Goal: Task Accomplishment & Management: Complete application form

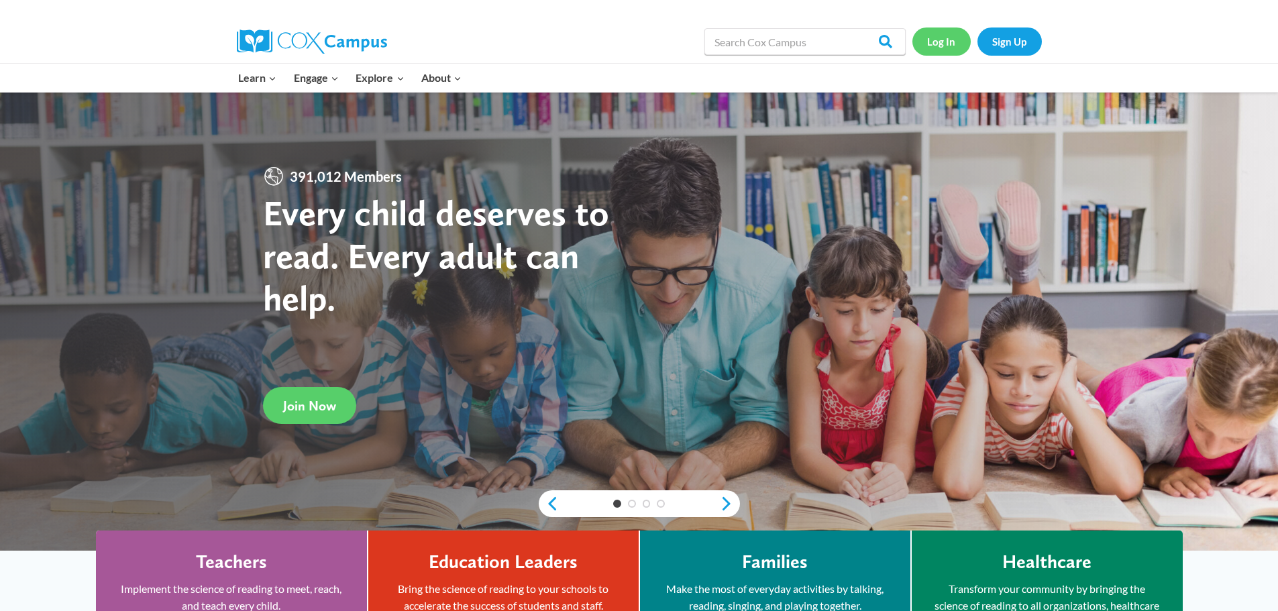
click at [959, 43] on link "Log In" at bounding box center [941, 42] width 58 height 28
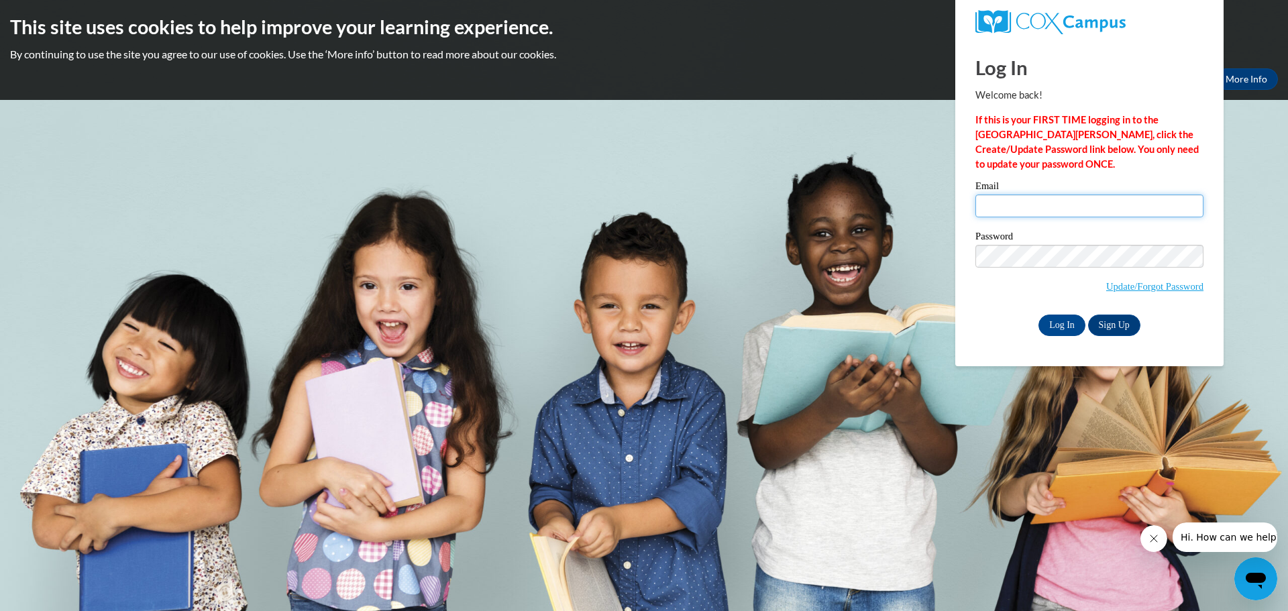
click at [1008, 212] on input "Email" at bounding box center [1090, 206] width 228 height 23
type input "[EMAIL_ADDRESS][PERSON_NAME][DOMAIN_NAME]"
click at [1063, 324] on input "Log In" at bounding box center [1062, 325] width 47 height 21
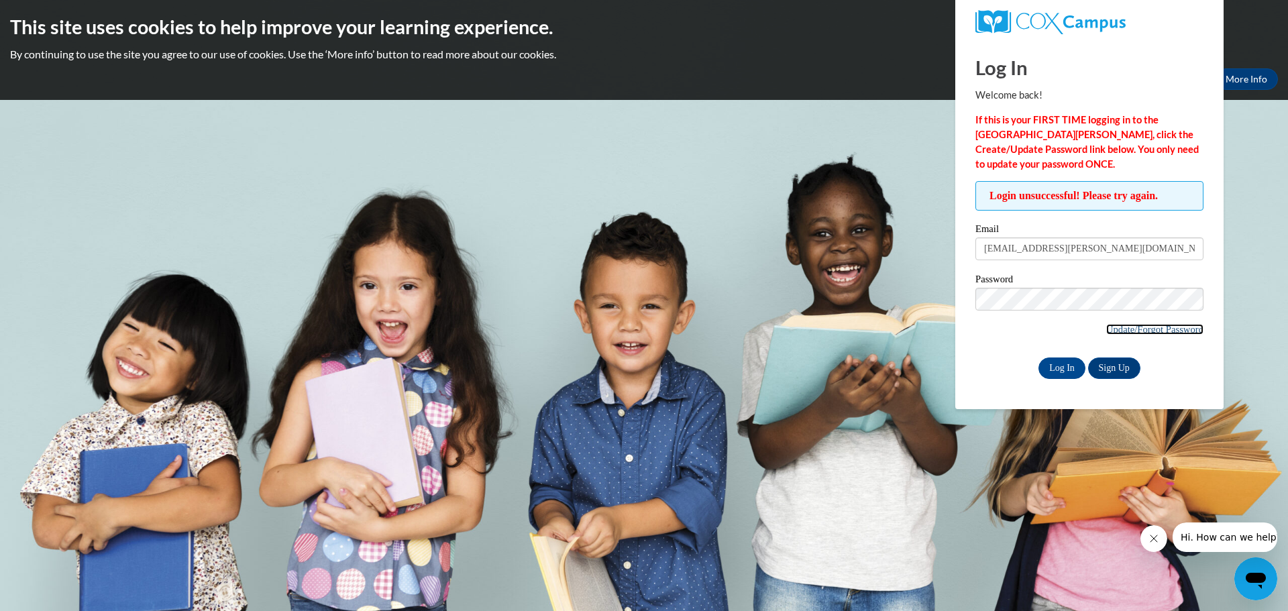
click at [1153, 326] on link "Update/Forgot Password" at bounding box center [1154, 329] width 97 height 11
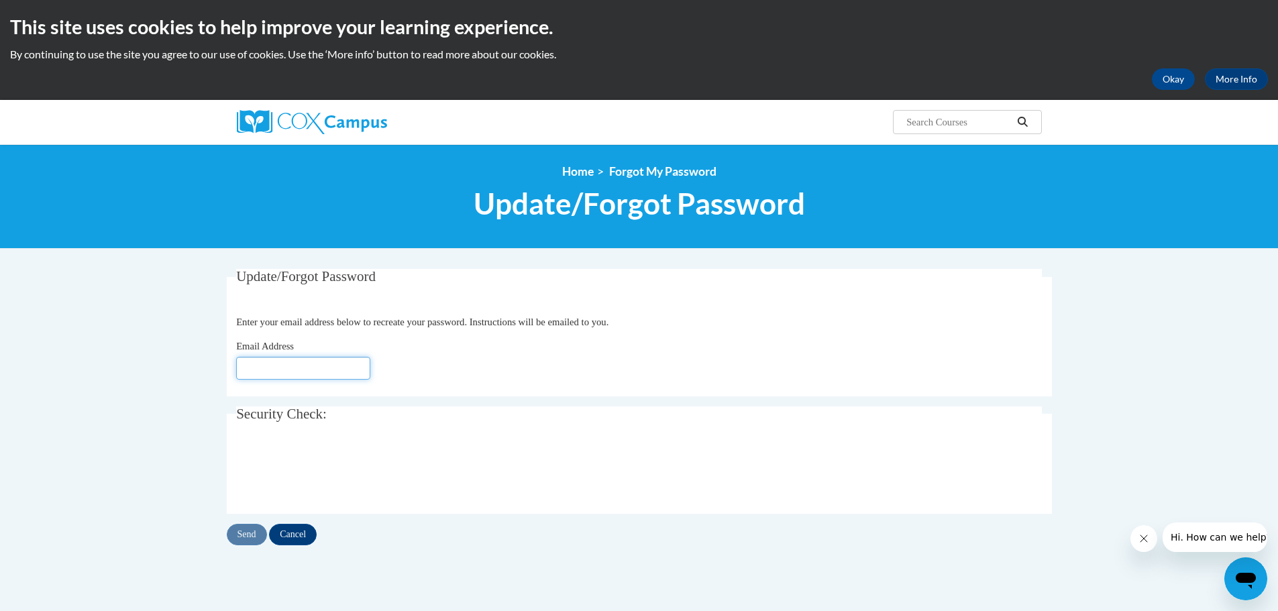
click at [256, 372] on input "Email Address" at bounding box center [303, 368] width 134 height 23
type input "[EMAIL_ADDRESS][PERSON_NAME][DOMAIN_NAME]"
click at [256, 535] on input "Send" at bounding box center [247, 534] width 40 height 21
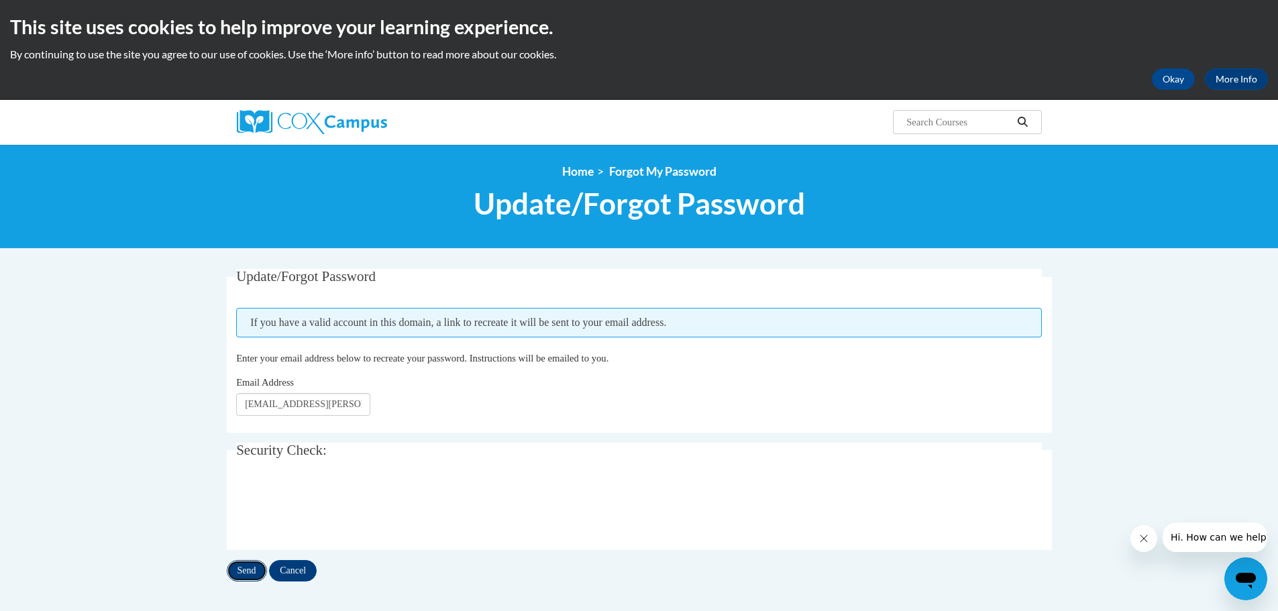
click at [251, 568] on input "Send" at bounding box center [247, 570] width 40 height 21
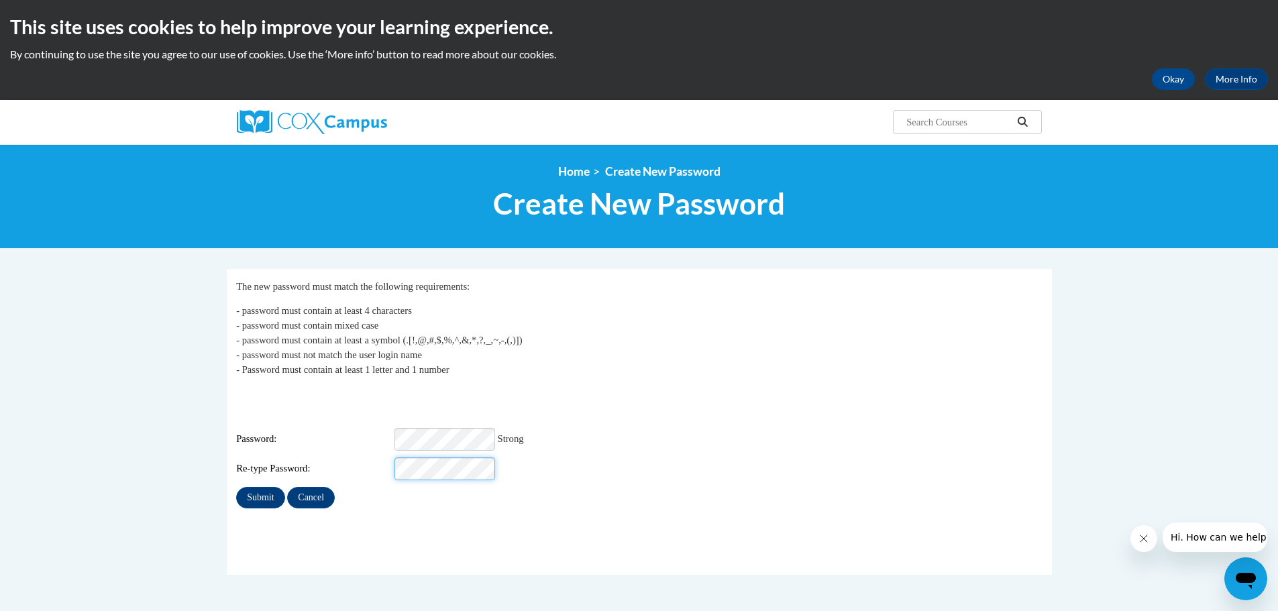
click at [236, 487] on input "Submit" at bounding box center [260, 497] width 48 height 21
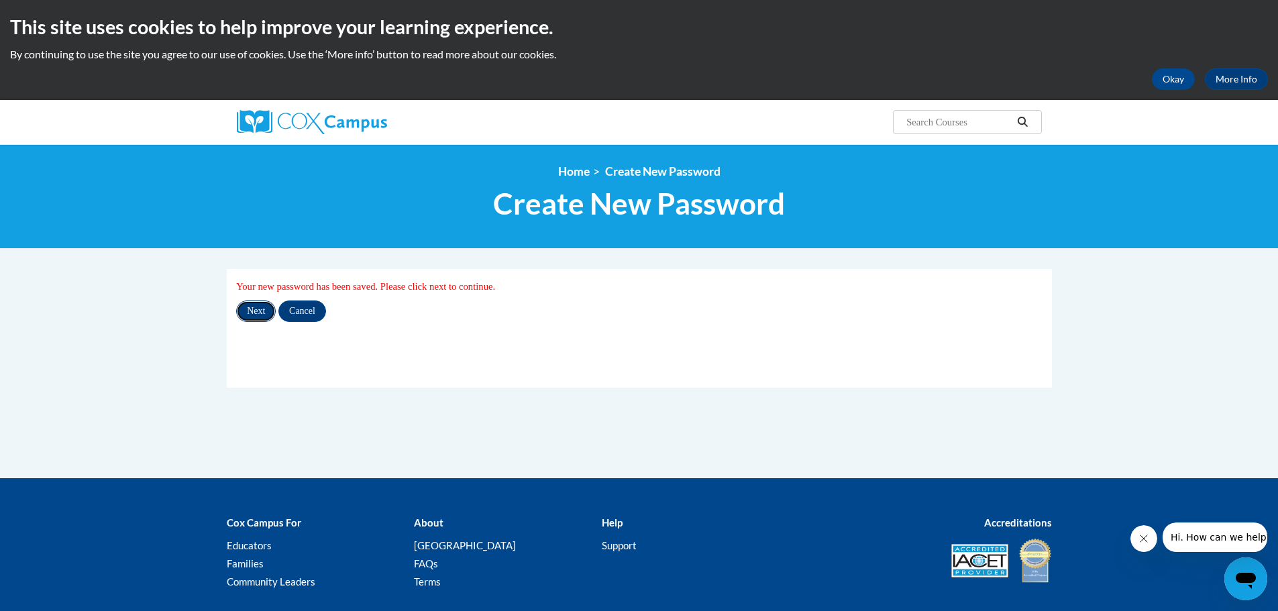
click at [258, 302] on input "Next" at bounding box center [256, 311] width 40 height 21
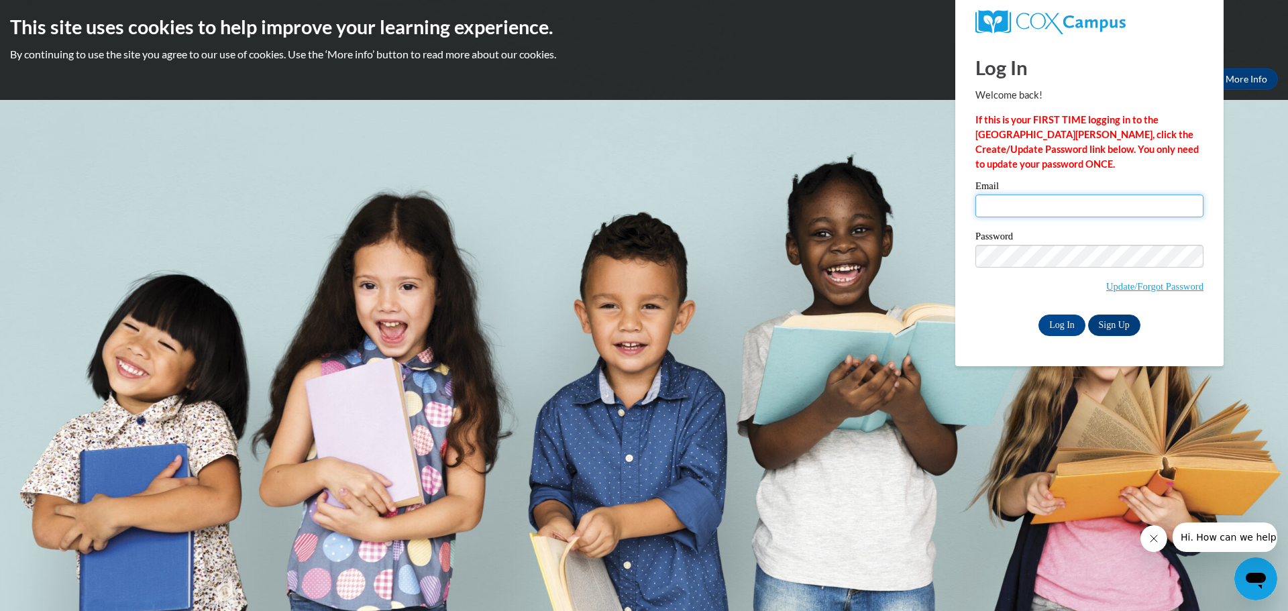
click at [1051, 201] on input "Email" at bounding box center [1090, 206] width 228 height 23
type input "[EMAIL_ADDRESS][PERSON_NAME][DOMAIN_NAME]"
click at [928, 256] on body "This site uses cookies to help improve your learning experience. By continuing …" at bounding box center [644, 305] width 1288 height 611
click at [1039, 315] on input "Log In" at bounding box center [1062, 325] width 47 height 21
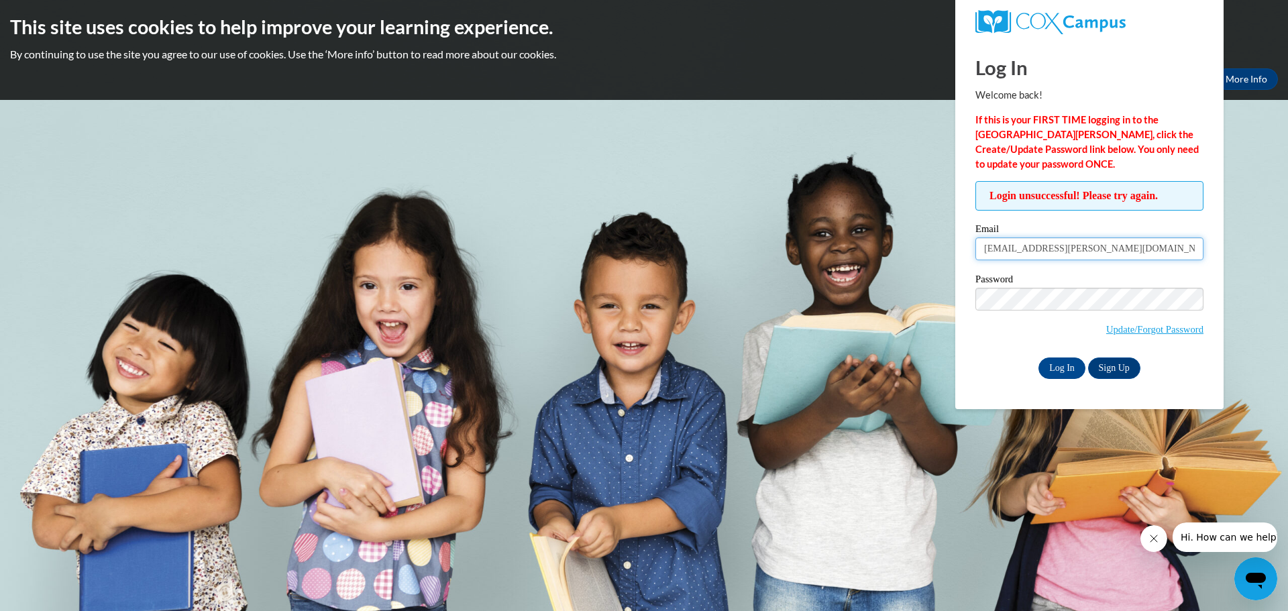
click at [1139, 253] on input "[EMAIL_ADDRESS][PERSON_NAME][DOMAIN_NAME]" at bounding box center [1090, 249] width 228 height 23
click at [982, 333] on span "Update/Forgot Password" at bounding box center [1090, 316] width 228 height 56
click at [1049, 359] on input "Log In" at bounding box center [1062, 368] width 47 height 21
click at [1146, 320] on span "Update/Forgot Password" at bounding box center [1090, 316] width 228 height 56
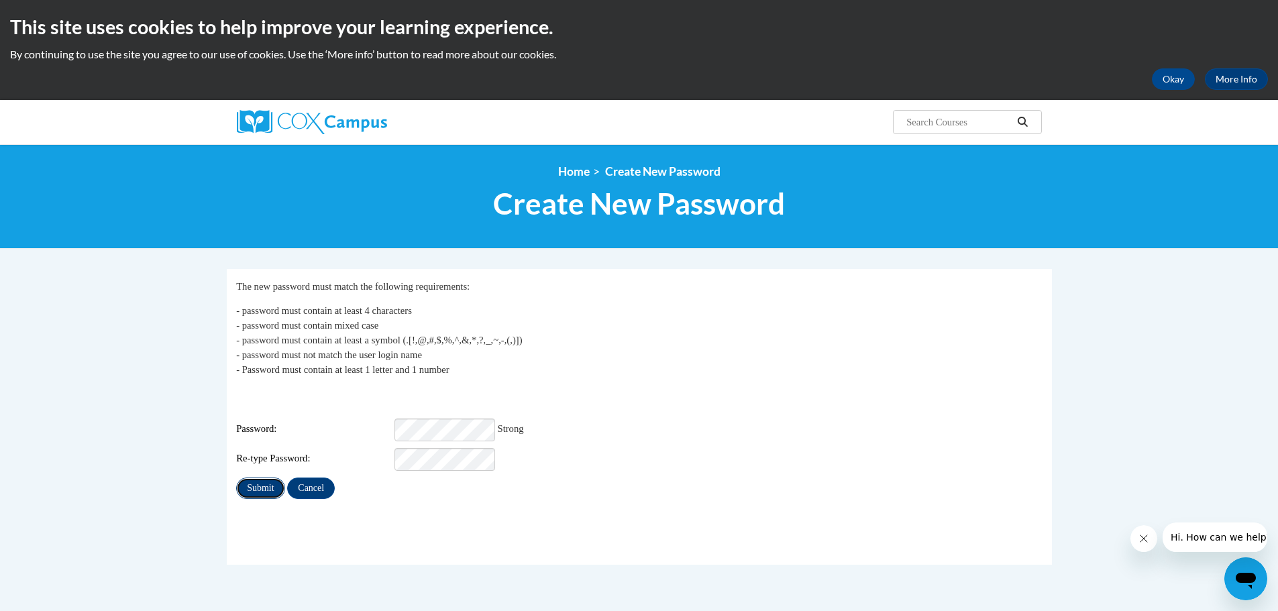
click at [263, 478] on input "Submit" at bounding box center [260, 488] width 48 height 21
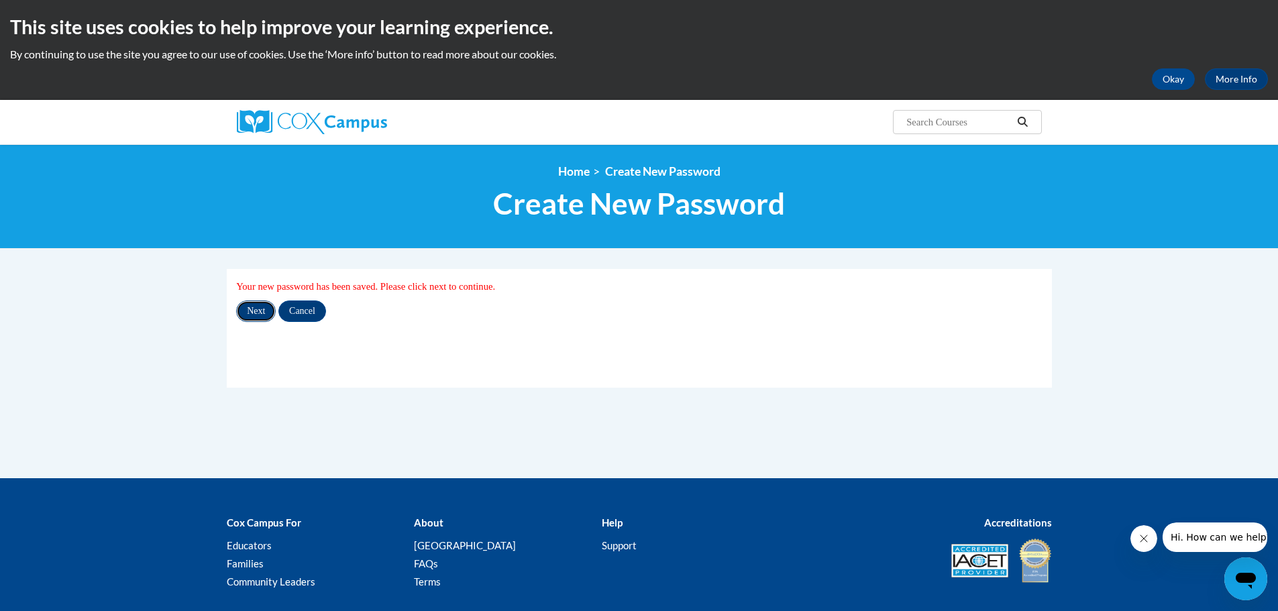
click at [262, 312] on input "Next" at bounding box center [256, 311] width 40 height 21
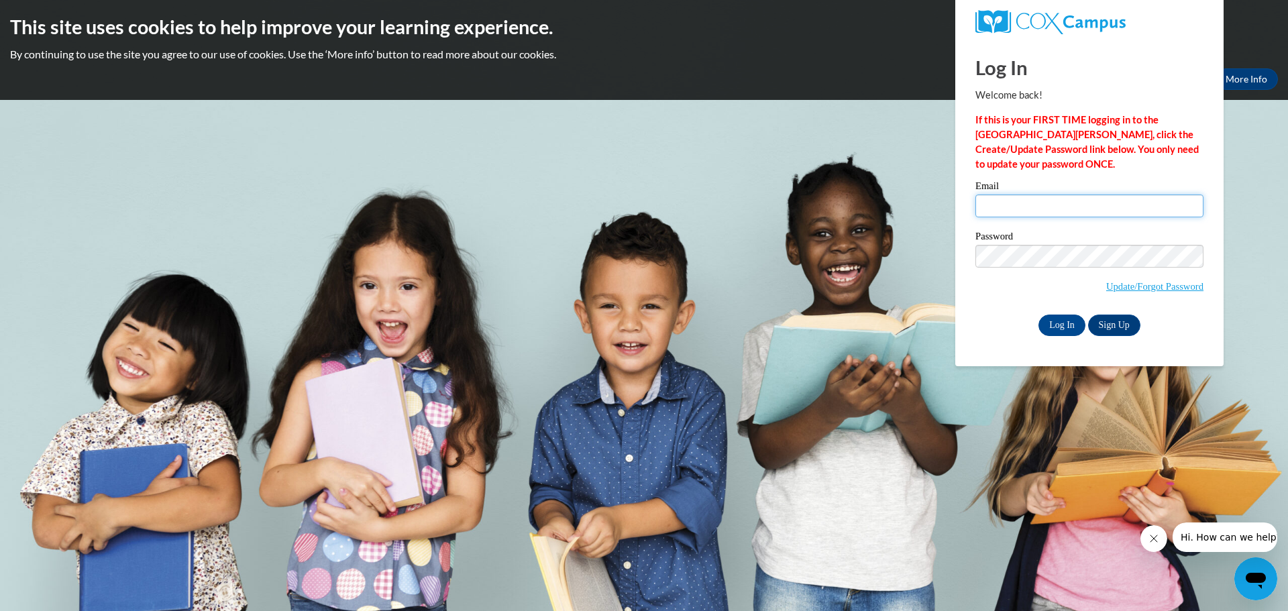
click at [1029, 205] on input "Email" at bounding box center [1090, 206] width 228 height 23
type input "[EMAIL_ADDRESS][PERSON_NAME][DOMAIN_NAME]"
click at [990, 315] on div "Log In Sign Up" at bounding box center [1090, 325] width 228 height 21
click at [1051, 330] on input "Log In" at bounding box center [1062, 325] width 47 height 21
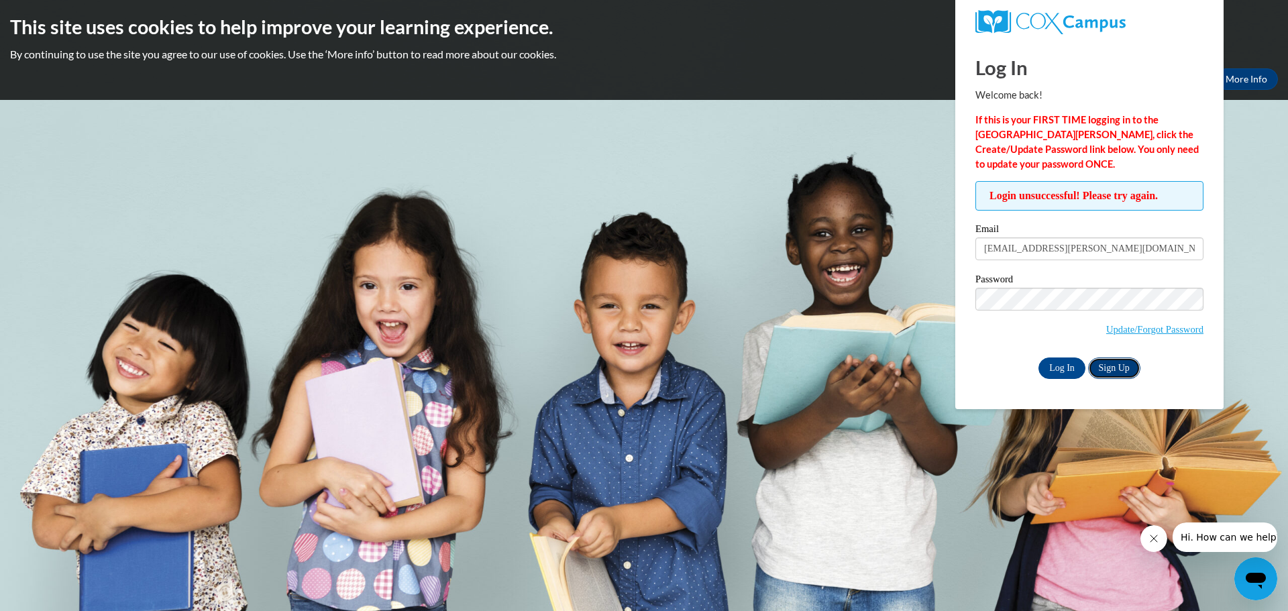
click at [1118, 366] on link "Sign Up" at bounding box center [1114, 368] width 52 height 21
